Goal: Find specific page/section: Find specific page/section

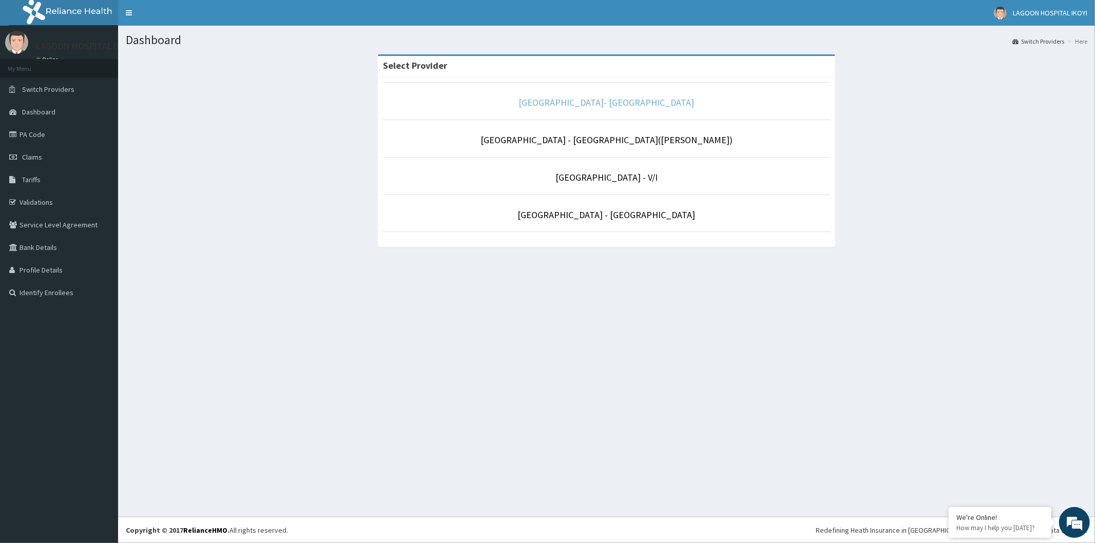
click at [602, 106] on link "[GEOGRAPHIC_DATA]- [GEOGRAPHIC_DATA]" at bounding box center [607, 103] width 176 height 12
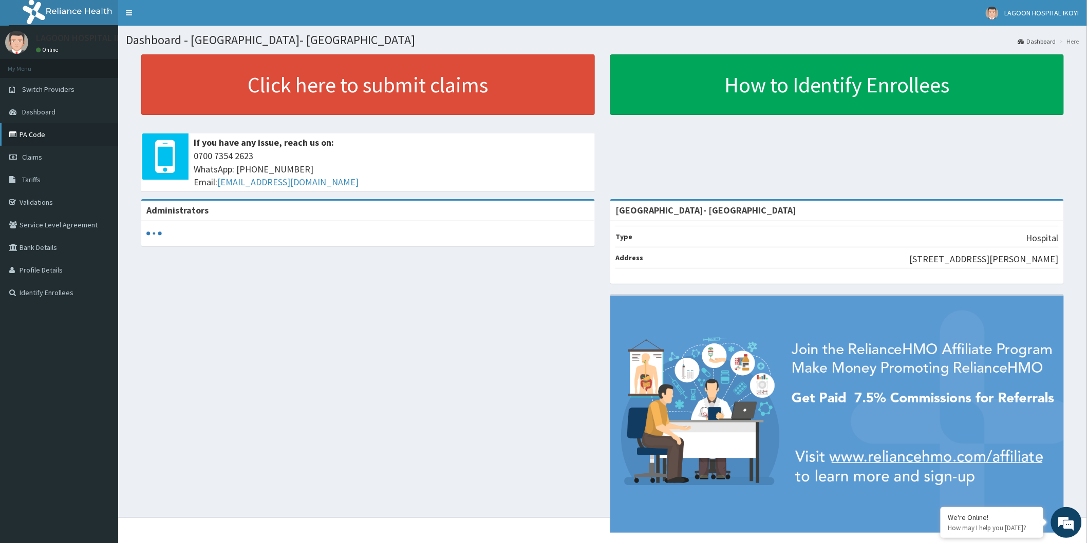
click at [47, 136] on link "PA Code" at bounding box center [59, 134] width 118 height 23
